Goal: Task Accomplishment & Management: Use online tool/utility

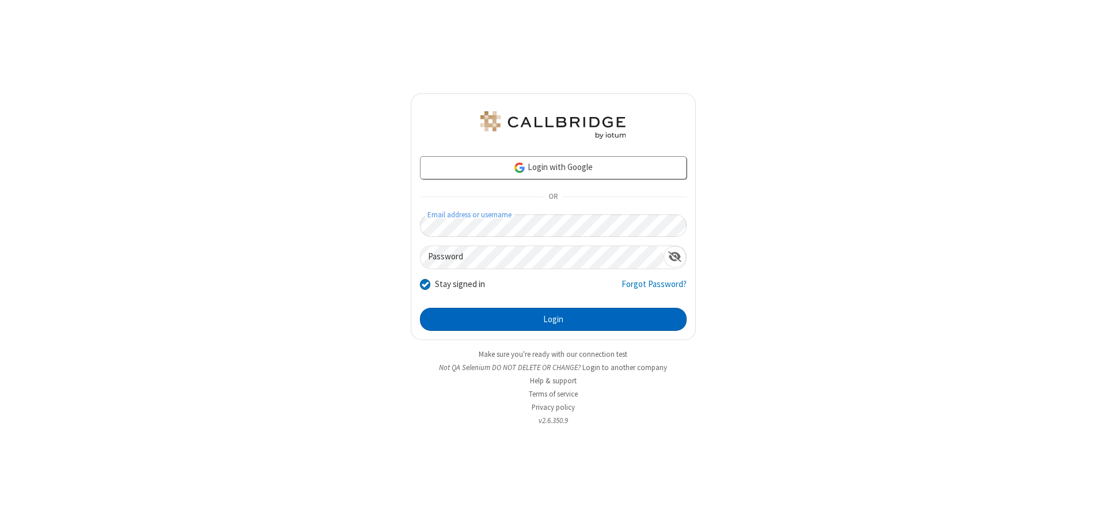
click at [553, 319] on button "Login" at bounding box center [553, 319] width 267 height 23
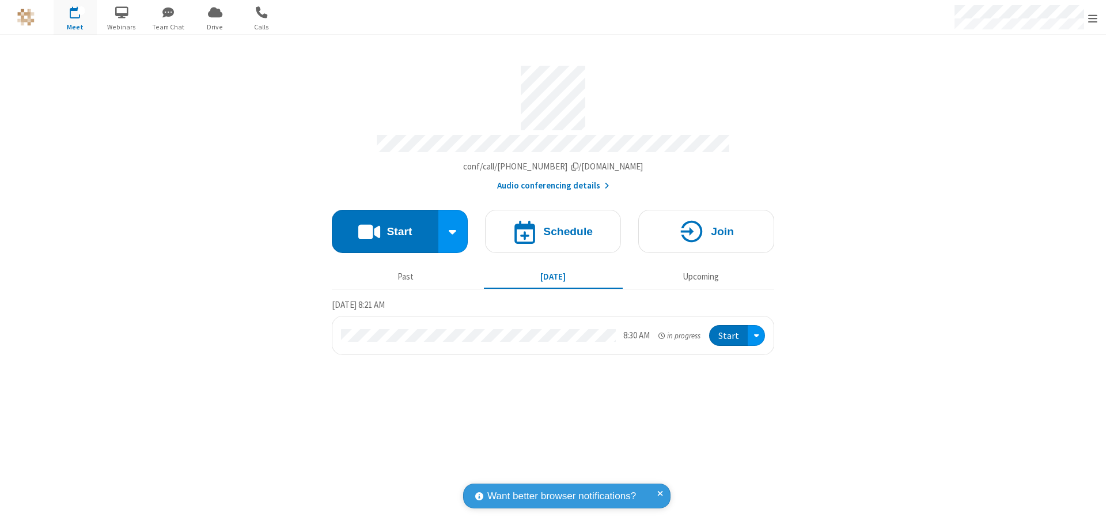
click at [1093, 18] on span "Open menu" at bounding box center [1093, 19] width 9 height 12
click at [215, 27] on span "Drive" at bounding box center [215, 27] width 43 height 10
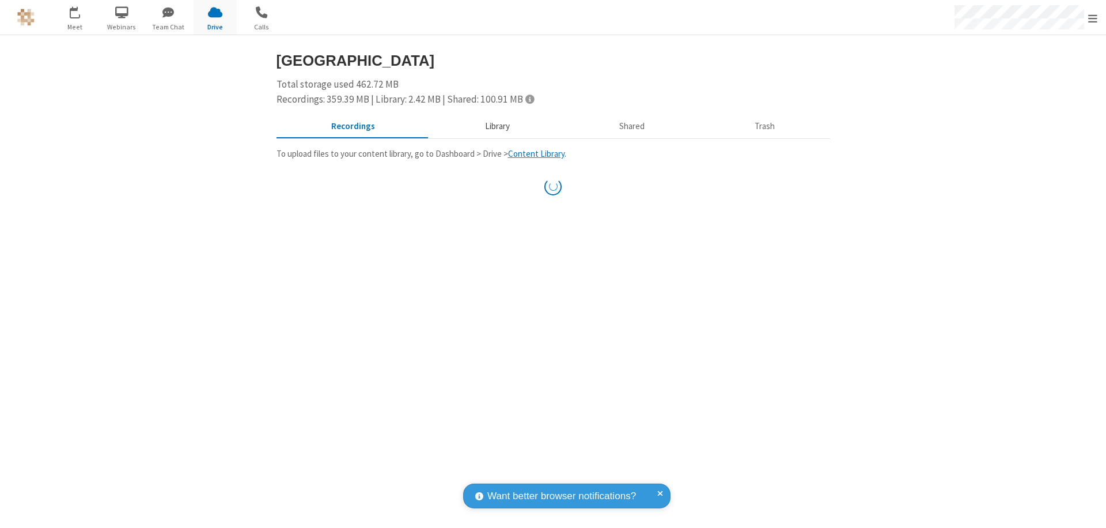
click at [496, 126] on button "Library" at bounding box center [497, 127] width 135 height 22
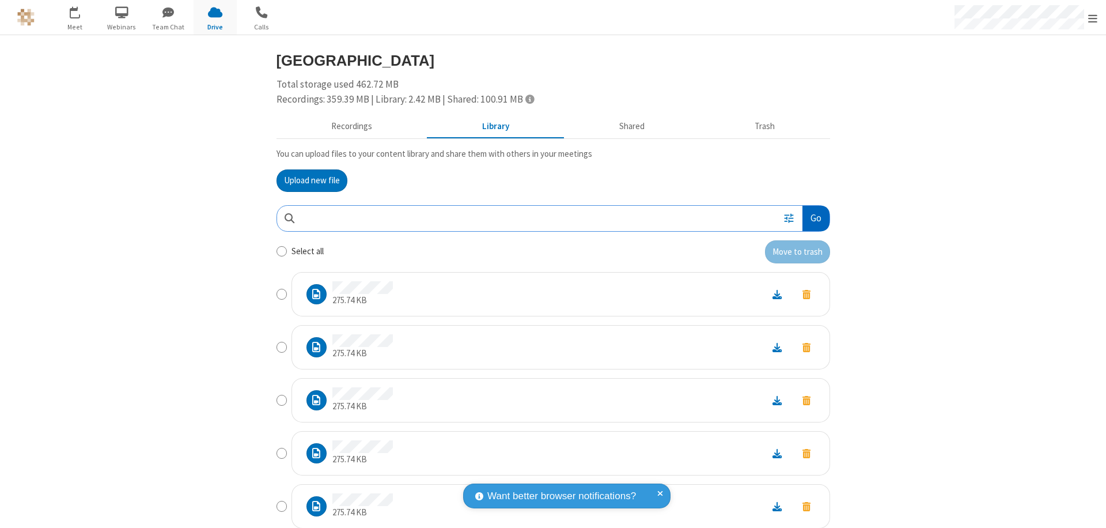
click at [811, 218] on button "Go" at bounding box center [816, 219] width 27 height 26
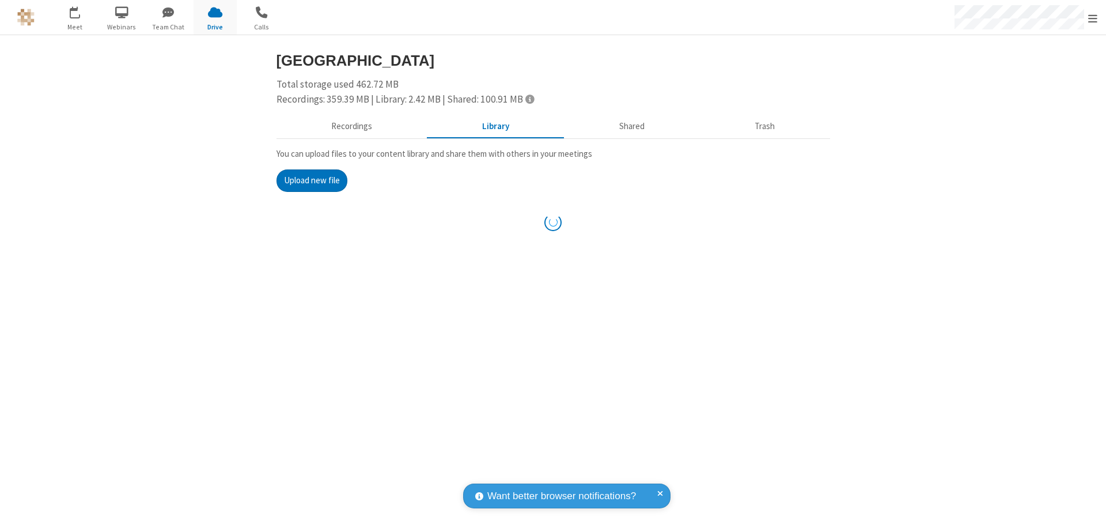
click at [312, 180] on button "Upload new file" at bounding box center [312, 180] width 71 height 23
